Goal: Check status: Check status

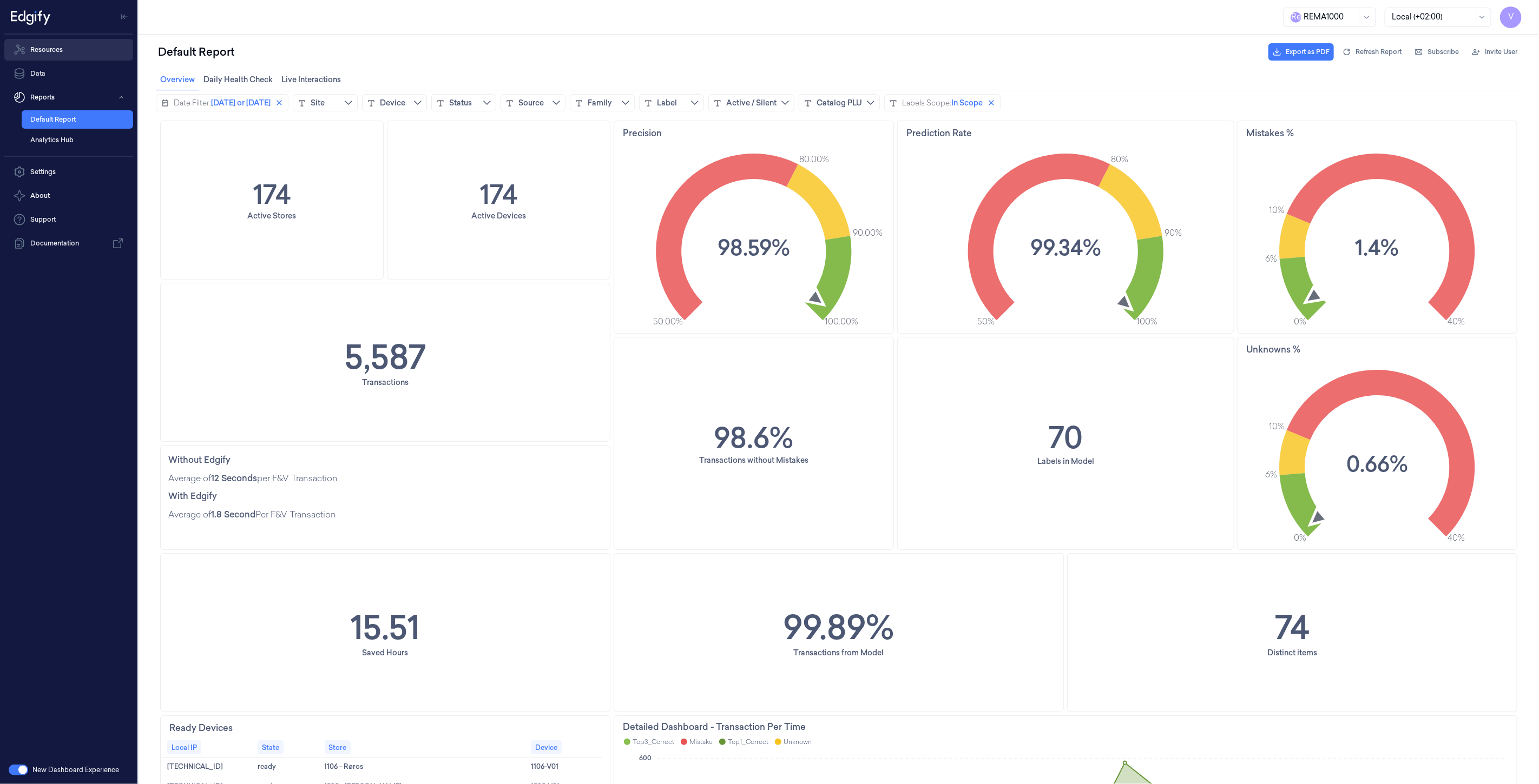
scroll to position [541, 0]
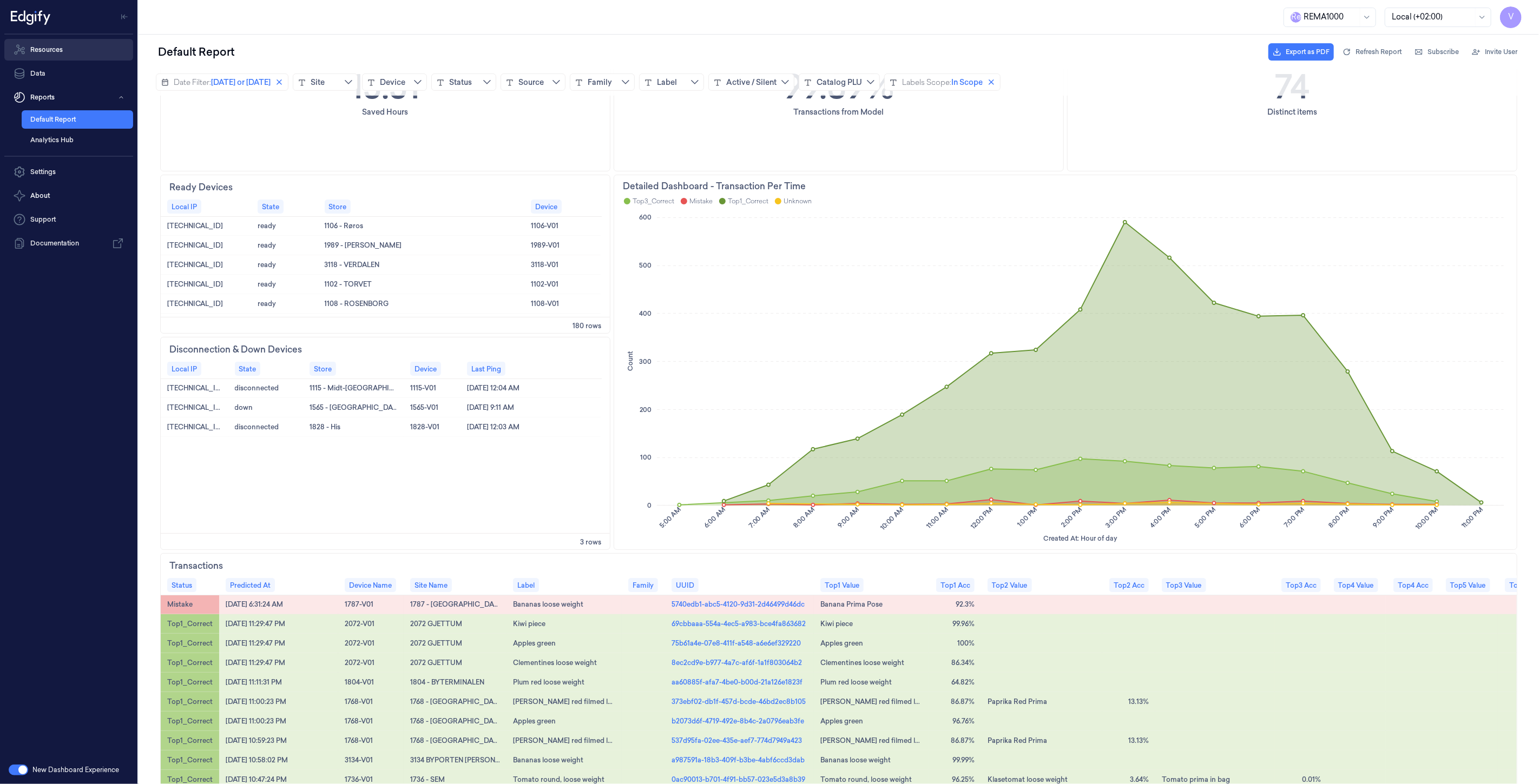
click at [63, 51] on link "Resources" at bounding box center [69, 50] width 129 height 21
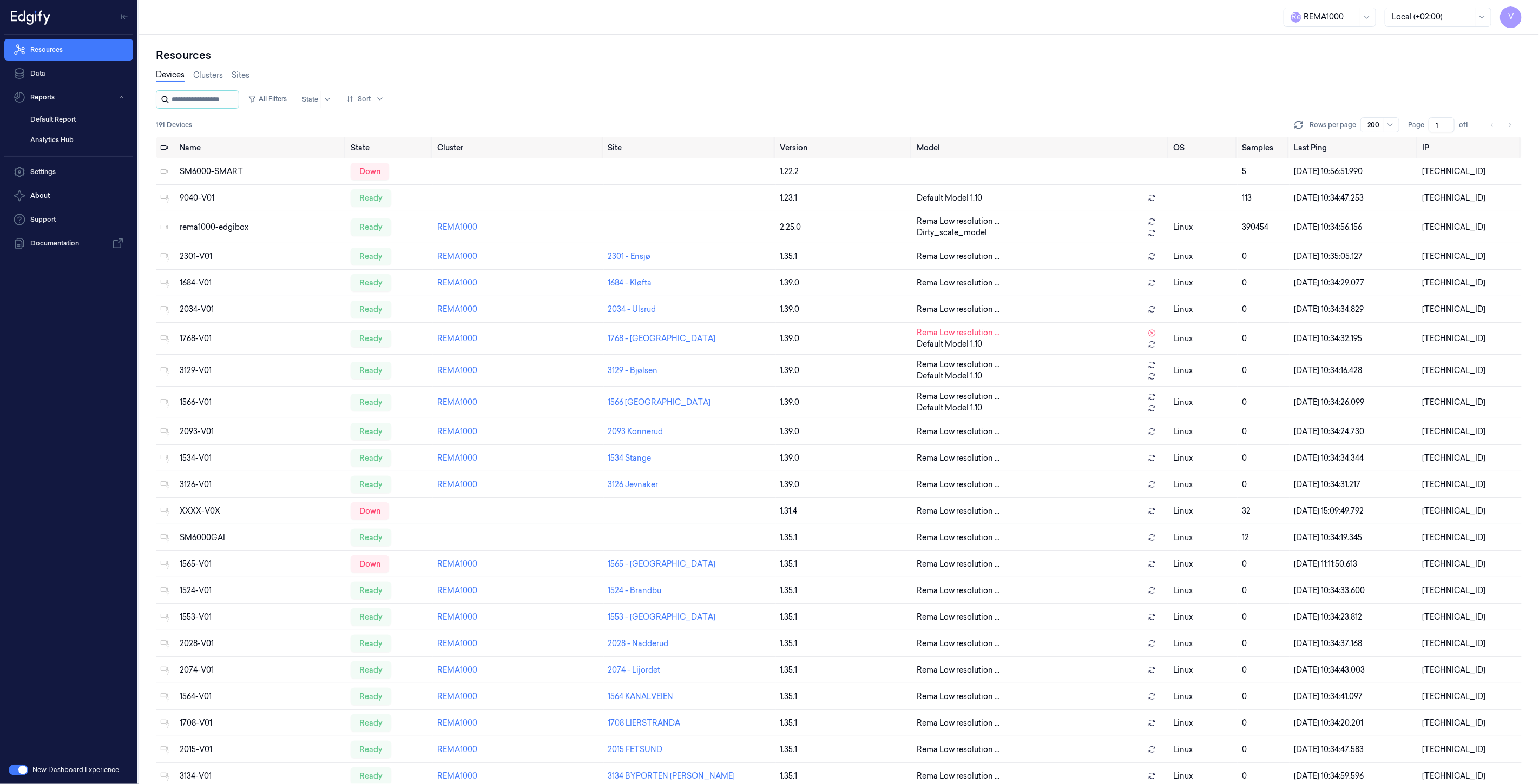
click at [213, 97] on input "string" at bounding box center [204, 99] width 65 height 17
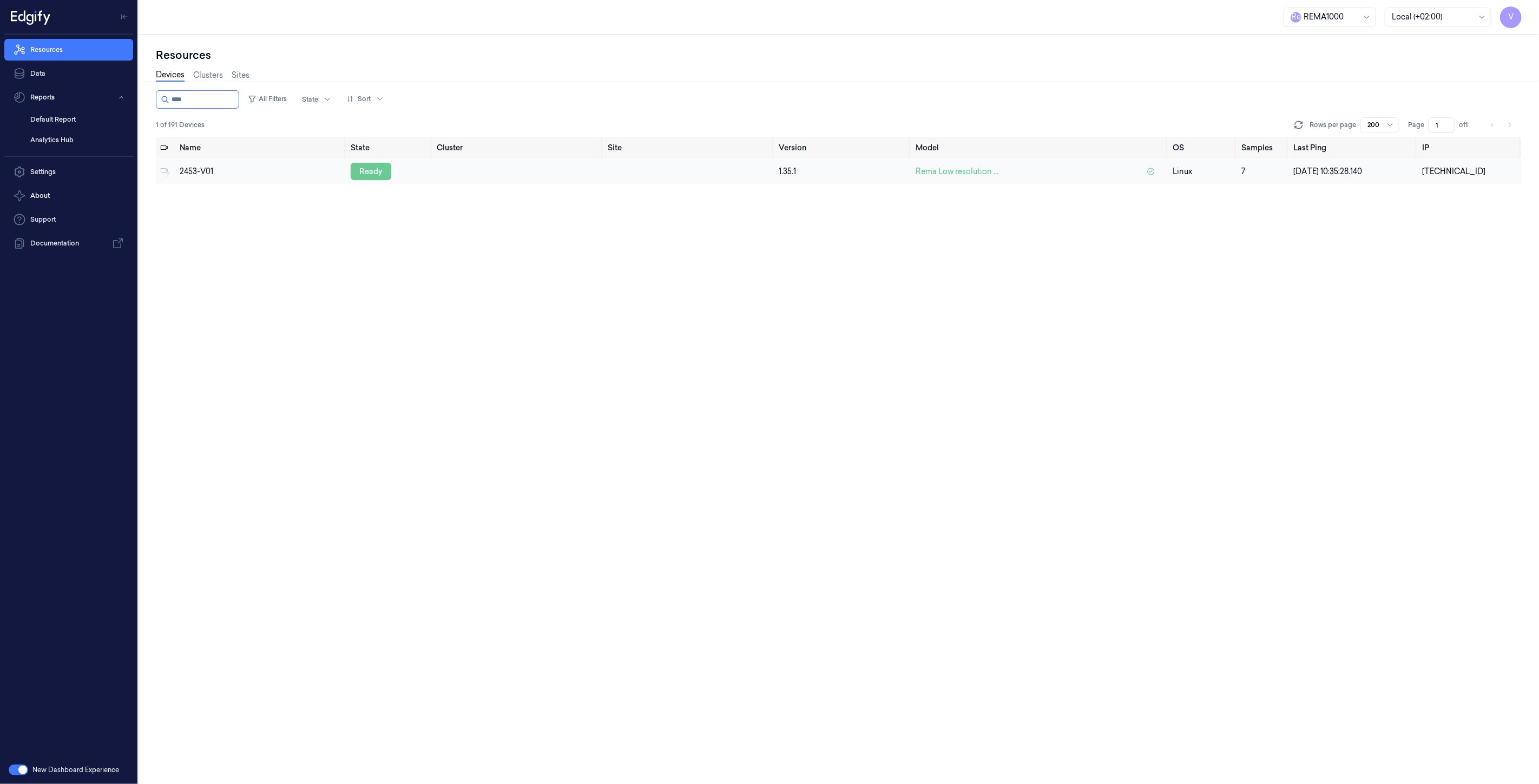
type input "****"
click at [375, 175] on div "ready" at bounding box center [371, 171] width 41 height 17
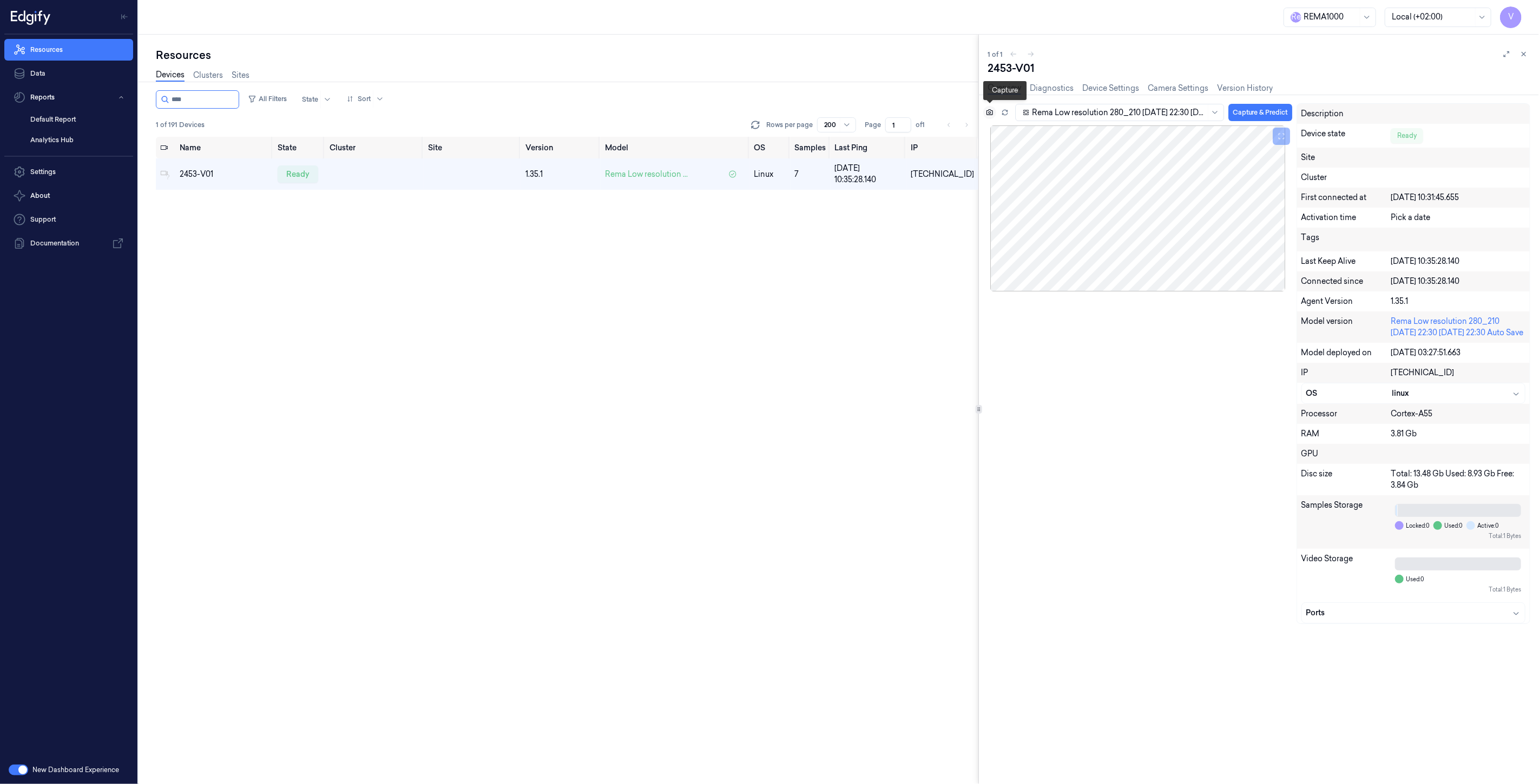
click at [986, 114] on icon at bounding box center [989, 112] width 8 height 8
click at [550, 230] on div "Name State Cluster Site Version Model OS Samples Last Ping IP 2453-V01 ready 1.…" at bounding box center [567, 460] width 823 height 648
